Goal: Information Seeking & Learning: Learn about a topic

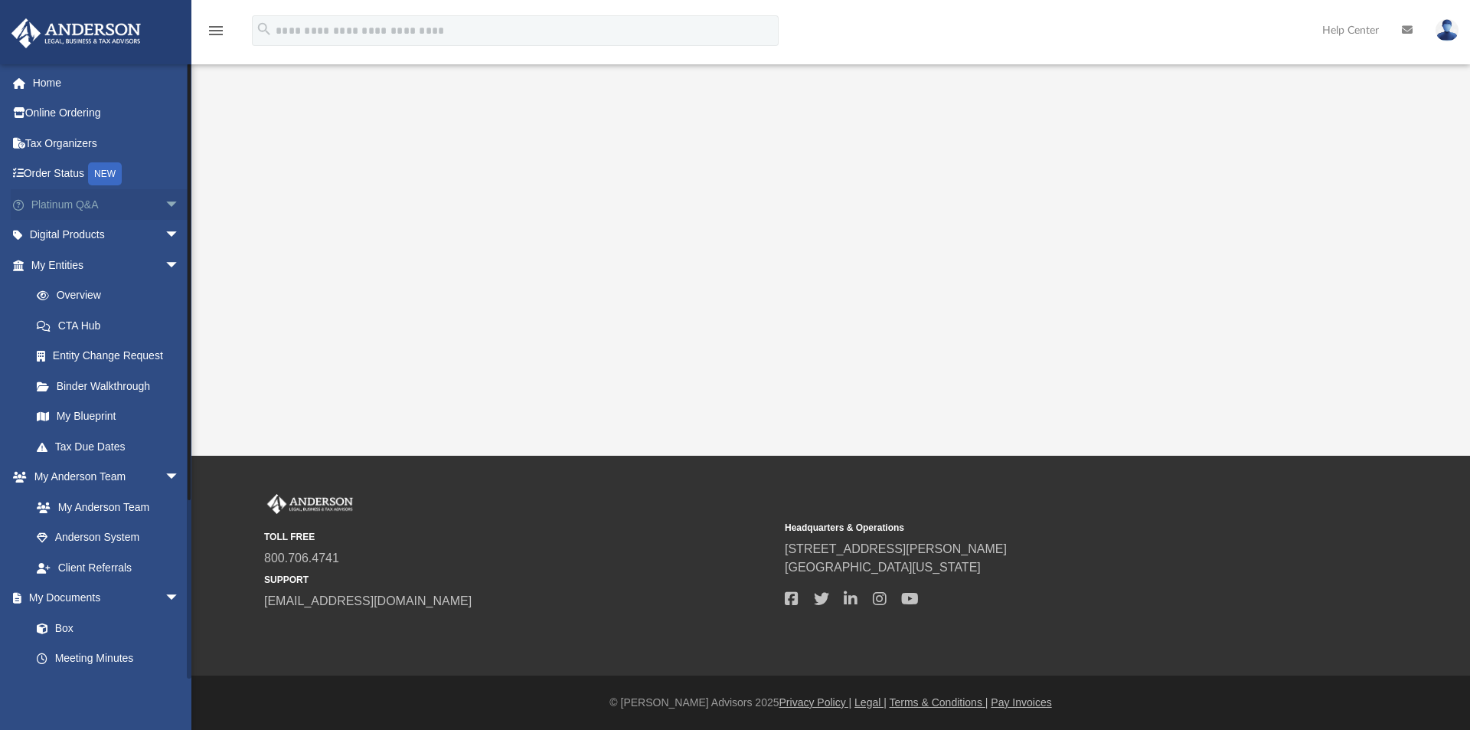
click at [132, 204] on link "Platinum Q&A arrow_drop_down" at bounding box center [107, 204] width 192 height 31
click at [165, 208] on span "arrow_drop_down" at bounding box center [180, 204] width 31 height 31
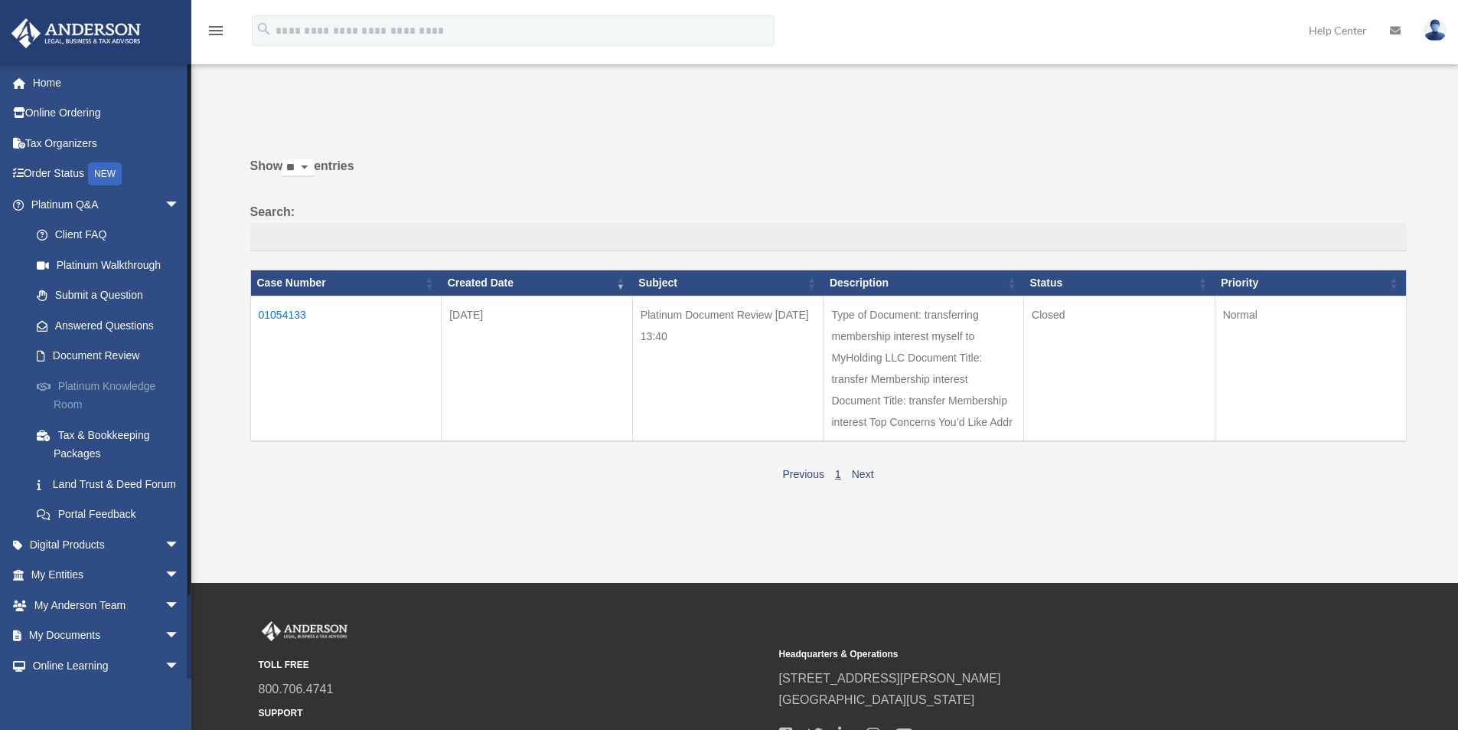
click at [89, 393] on link "Platinum Knowledge Room" at bounding box center [111, 395] width 181 height 49
